Goal: Book appointment/travel/reservation

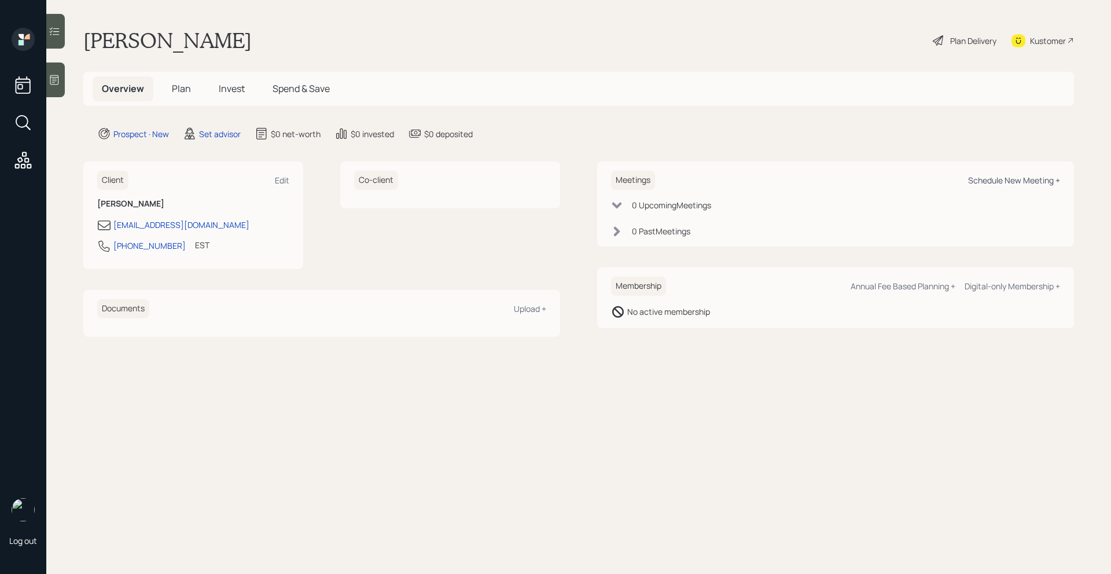
click at [1025, 180] on div "Schedule New Meeting +" at bounding box center [1014, 180] width 92 height 11
select select "round-[PERSON_NAME]"
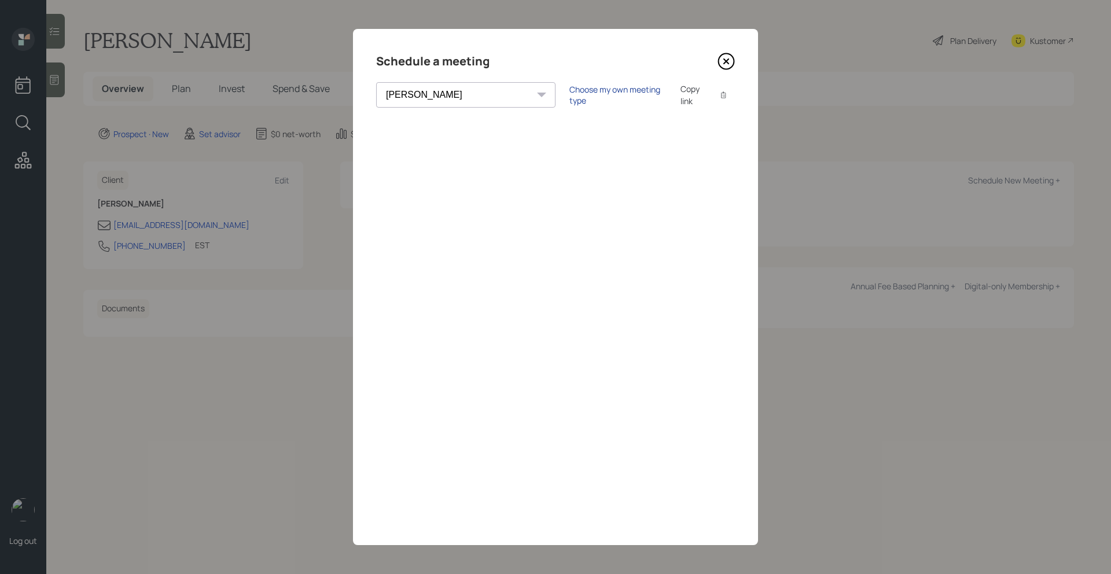
click at [569, 98] on div "Choose my own meeting type" at bounding box center [617, 95] width 97 height 22
click at [727, 56] on icon at bounding box center [725, 61] width 17 height 17
